Goal: Task Accomplishment & Management: Use online tool/utility

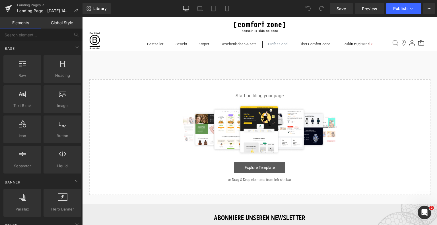
click at [264, 167] on link "Explore Template" at bounding box center [259, 167] width 51 height 11
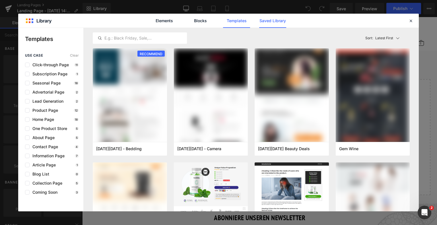
click at [275, 20] on link "Saved Library" at bounding box center [272, 21] width 27 height 14
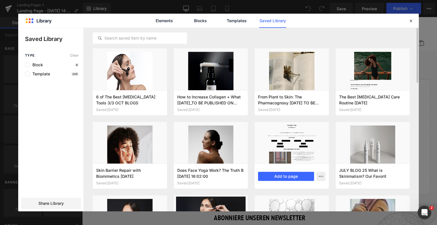
click at [286, 139] on div at bounding box center [292, 143] width 74 height 42
click at [279, 178] on button "Add to page" at bounding box center [286, 176] width 56 height 9
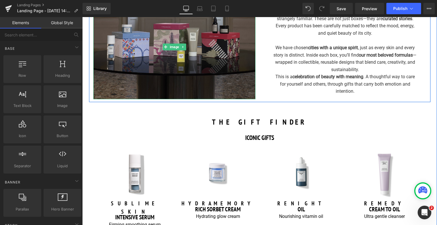
scroll to position [341, 0]
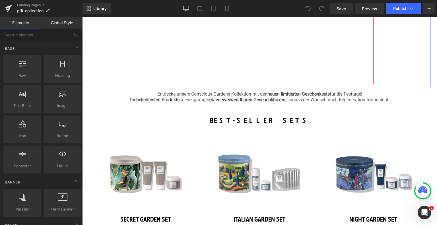
scroll to position [171, 0]
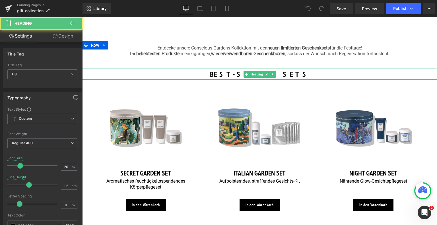
click at [228, 72] on h3 "BEST-SELLER SETS" at bounding box center [259, 74] width 355 height 11
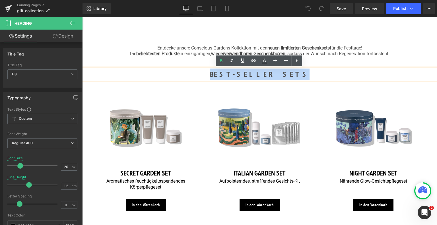
drag, startPoint x: 233, startPoint y: 72, endPoint x: 290, endPoint y: 68, distance: 57.6
click at [290, 69] on div "BEST-SELLER SETS" at bounding box center [259, 74] width 355 height 11
copy h3 "BEST-SELLER SETS"
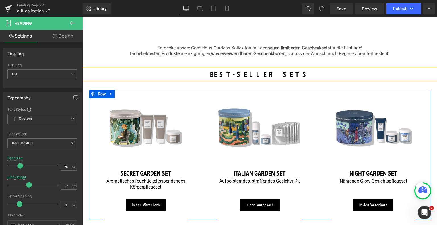
click at [91, 105] on div "Image SECRET GARDEN SET Heading Aromatisches feuchtigkeitsspendendes Körperpfle…" at bounding box center [146, 155] width 114 height 130
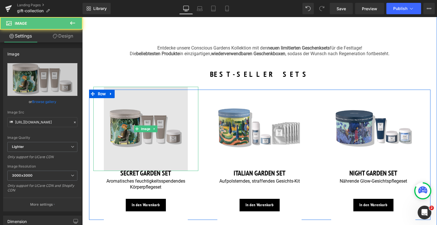
click at [119, 94] on img at bounding box center [146, 129] width 84 height 84
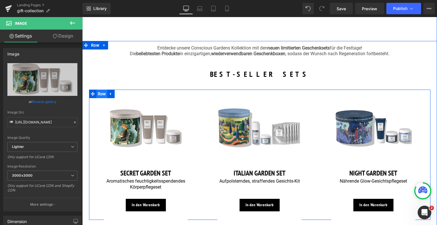
click at [103, 94] on span "Row" at bounding box center [101, 94] width 11 height 9
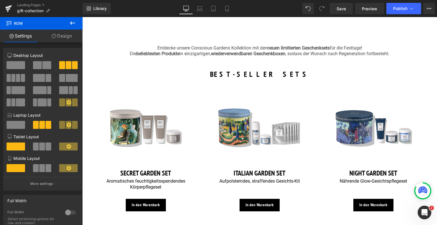
click at [74, 23] on icon at bounding box center [72, 22] width 5 height 3
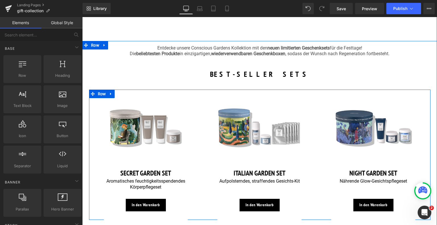
click at [91, 157] on div "Image SECRET GARDEN SET Heading Aromatisches feuchtigkeitsspendendes Körperpfle…" at bounding box center [146, 155] width 114 height 130
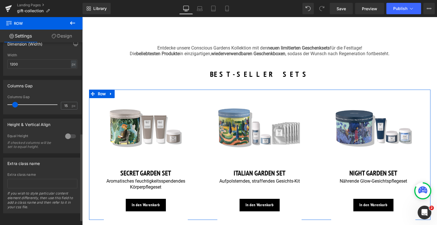
scroll to position [200, 0]
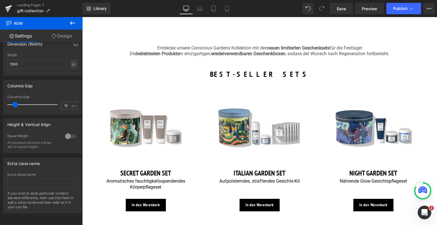
click at [77, 22] on button at bounding box center [73, 23] width 20 height 13
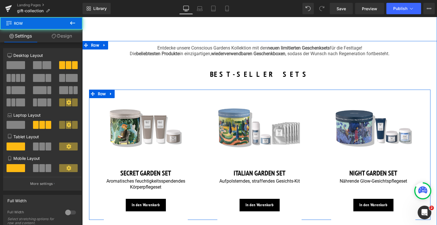
click at [200, 98] on div "Image SECRET GARDEN SET Heading Aromatisches feuchtigkeitsspendendes Körperpfle…" at bounding box center [146, 155] width 114 height 130
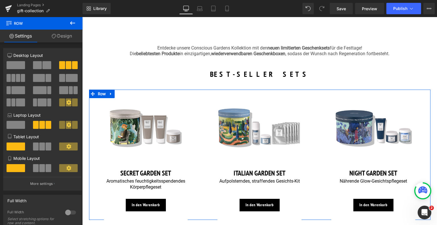
click at [68, 39] on link "Design" at bounding box center [61, 36] width 41 height 13
